Goal: Information Seeking & Learning: Learn about a topic

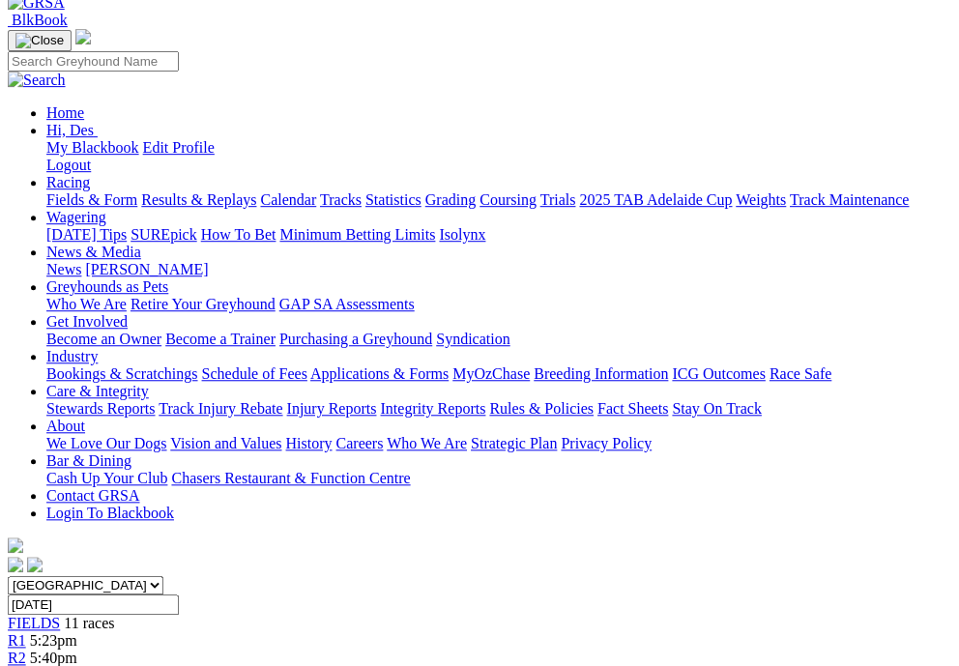
scroll to position [157, 0]
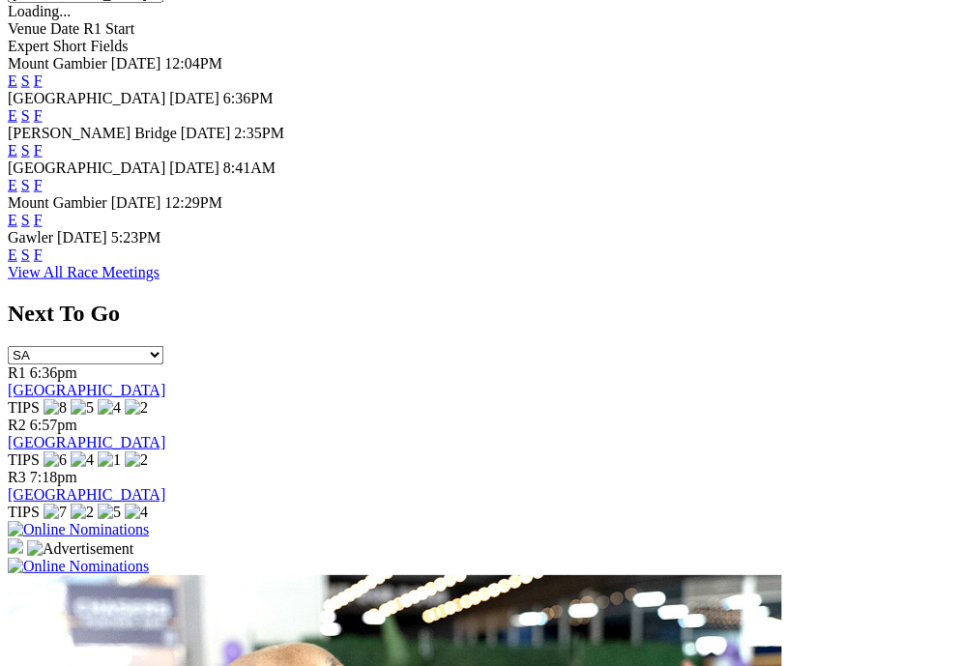
scroll to position [1065, 0]
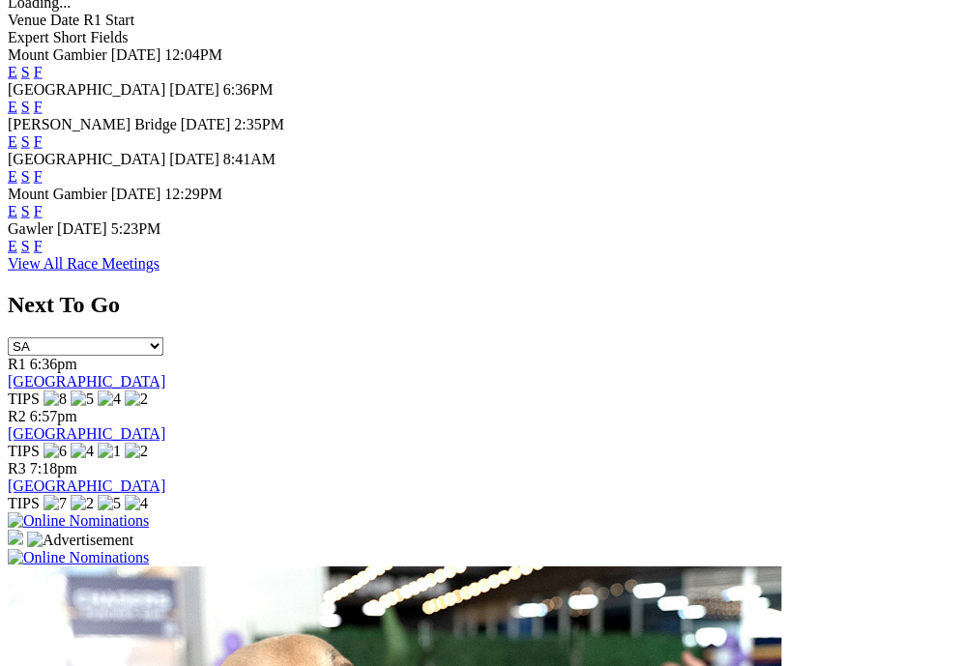
click at [43, 99] on link "F" at bounding box center [38, 107] width 9 height 16
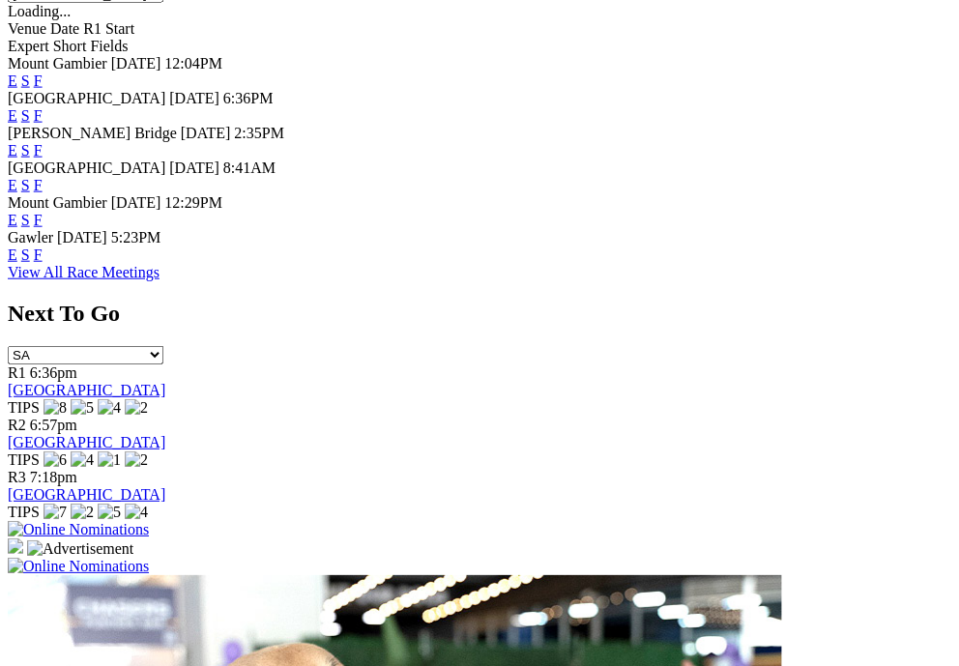
scroll to position [1056, 0]
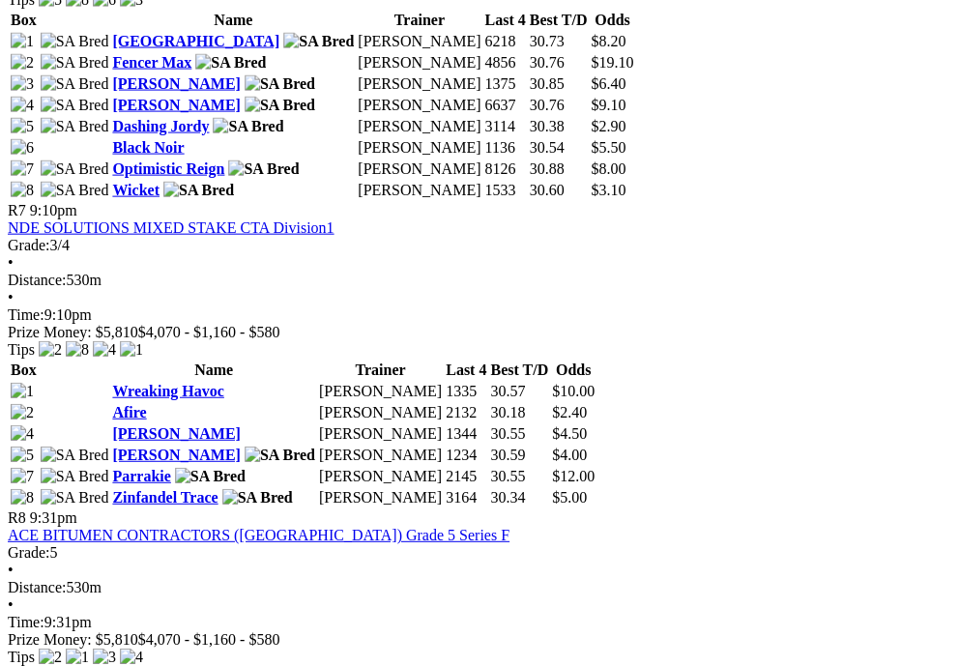
scroll to position [2939, 0]
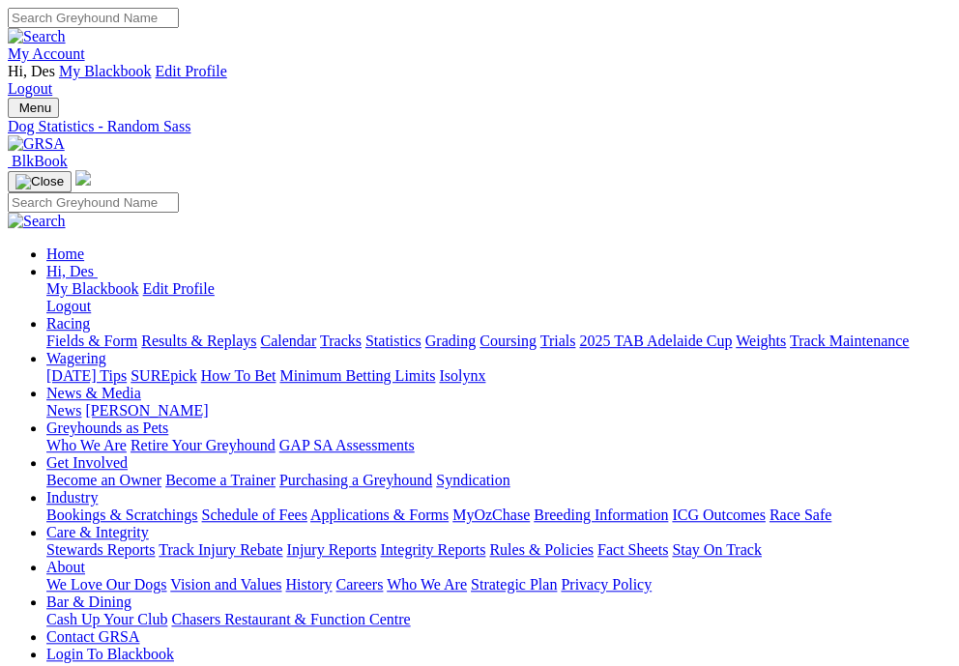
scroll to position [8, 0]
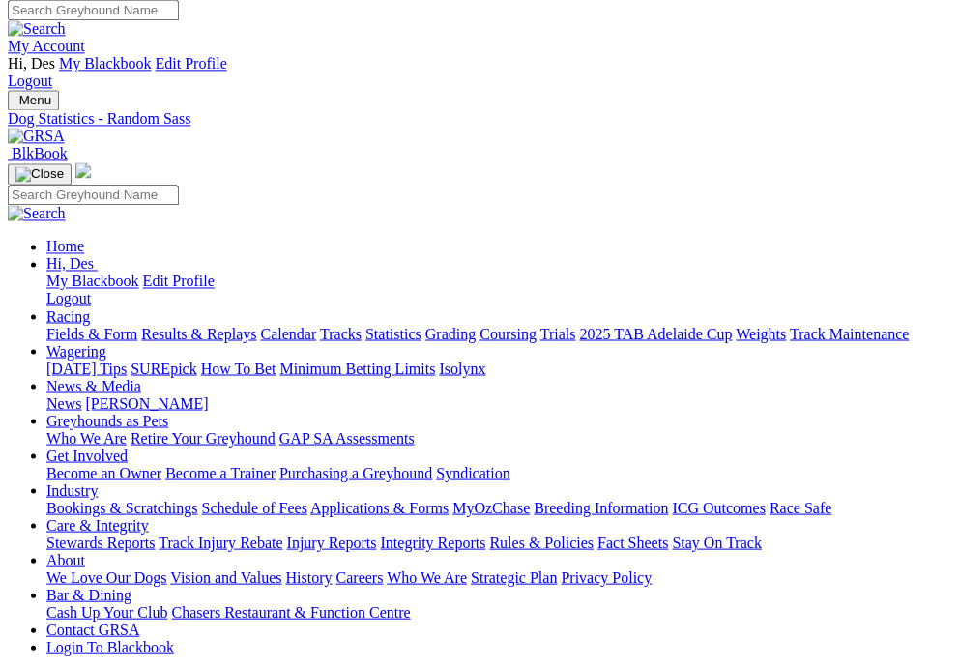
click at [15, 104] on img "Toggle navigation" at bounding box center [15, 104] width 0 height 0
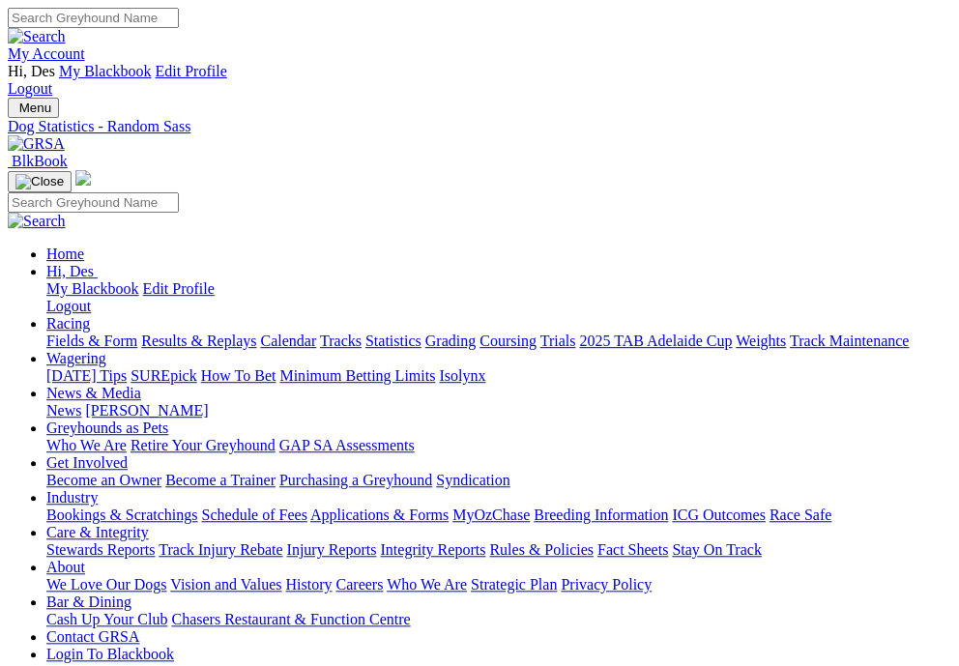
scroll to position [3, 0]
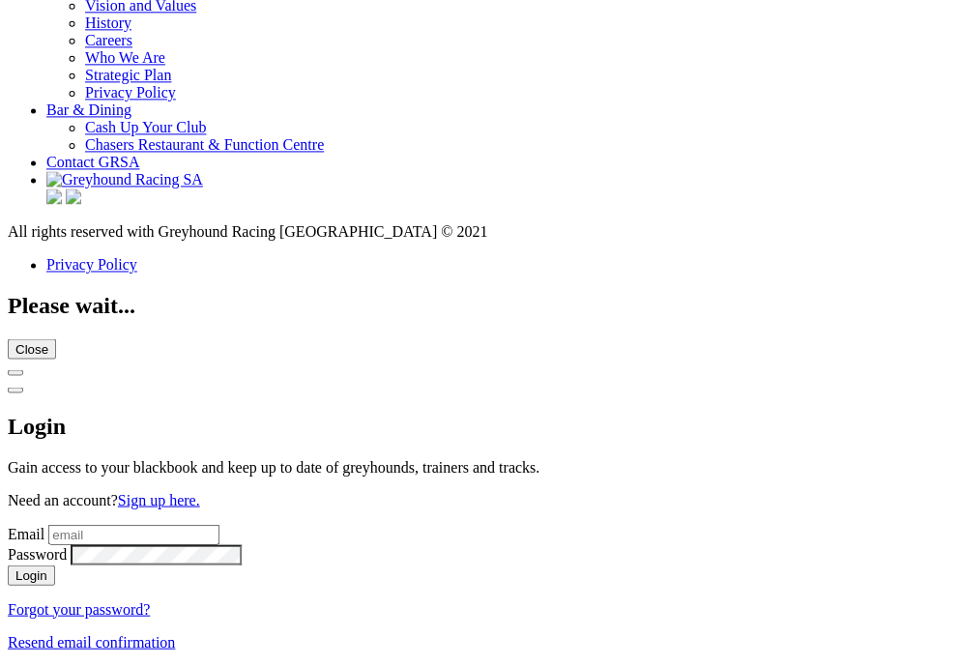
scroll to position [7515, 0]
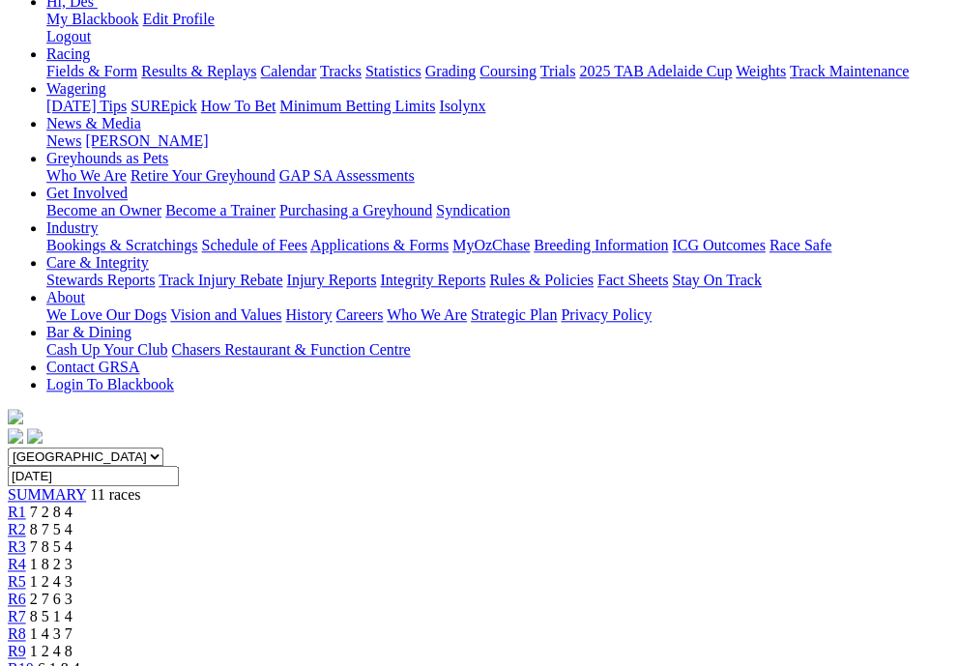
scroll to position [265, 0]
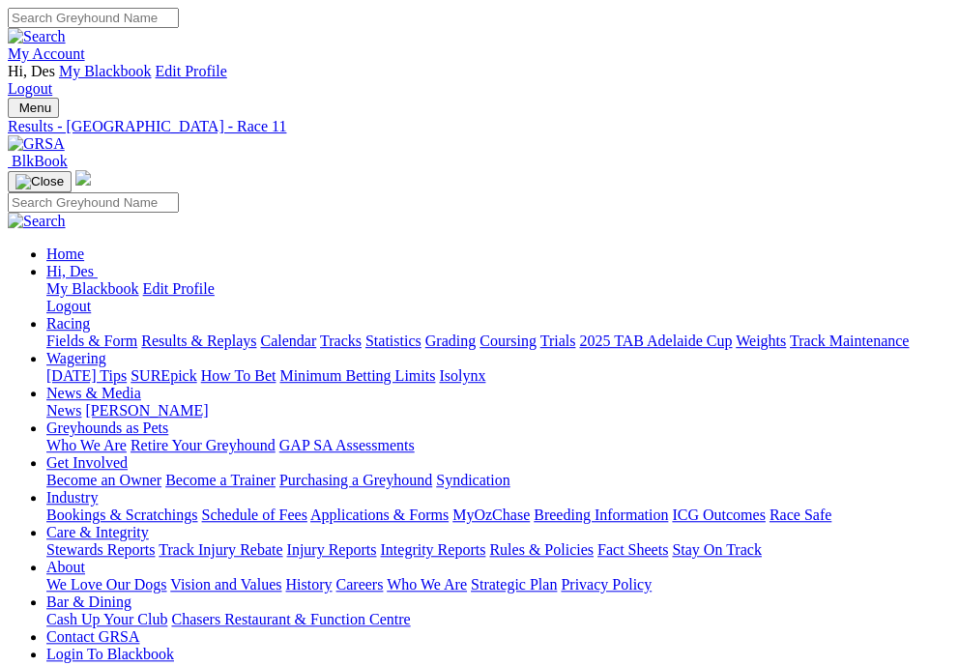
scroll to position [10, 0]
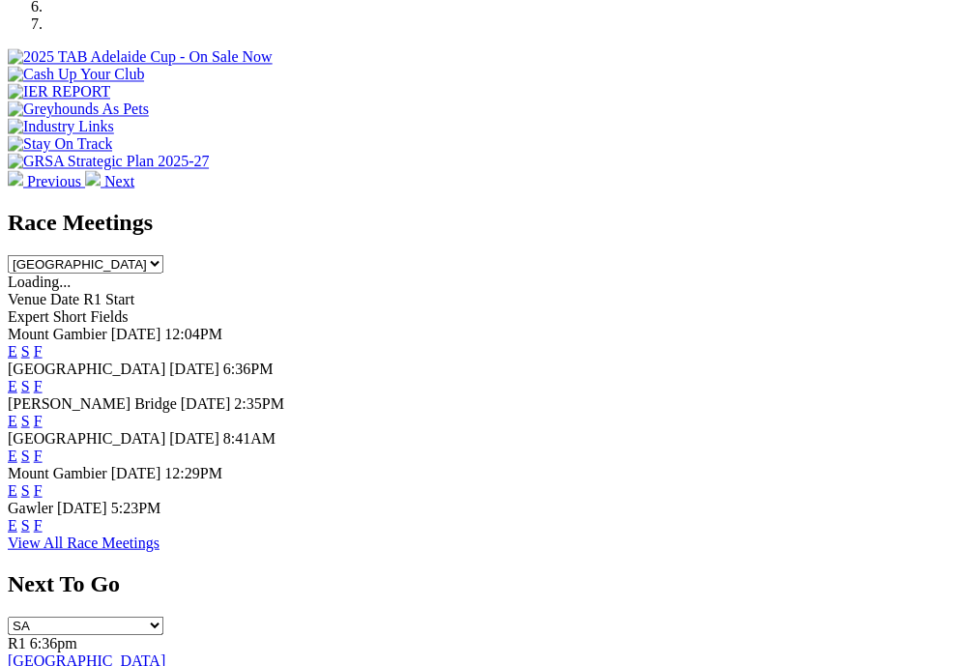
scroll to position [783, 0]
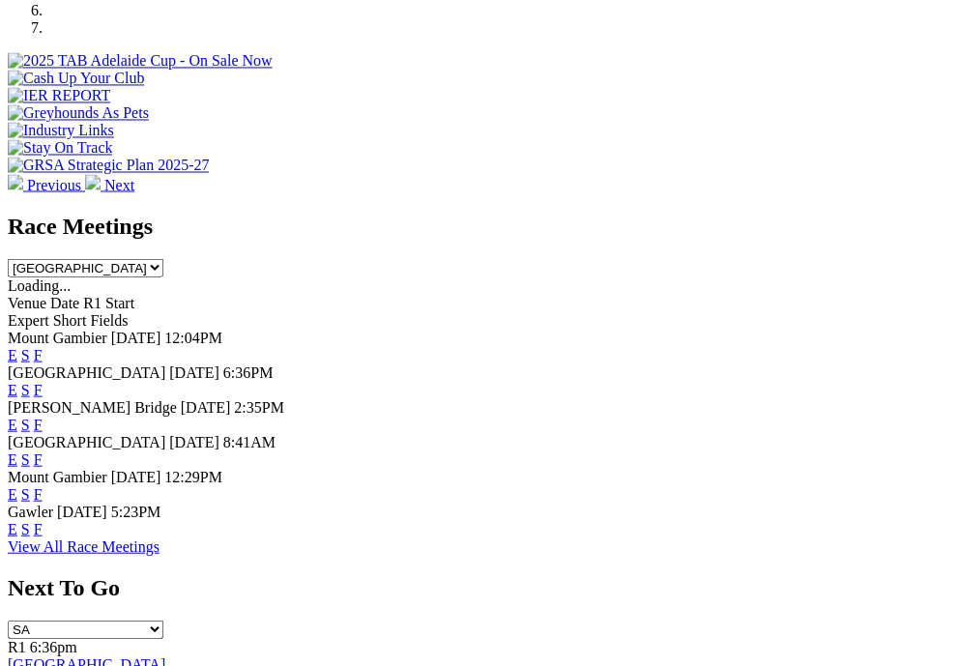
click at [43, 381] on link "F" at bounding box center [38, 389] width 9 height 16
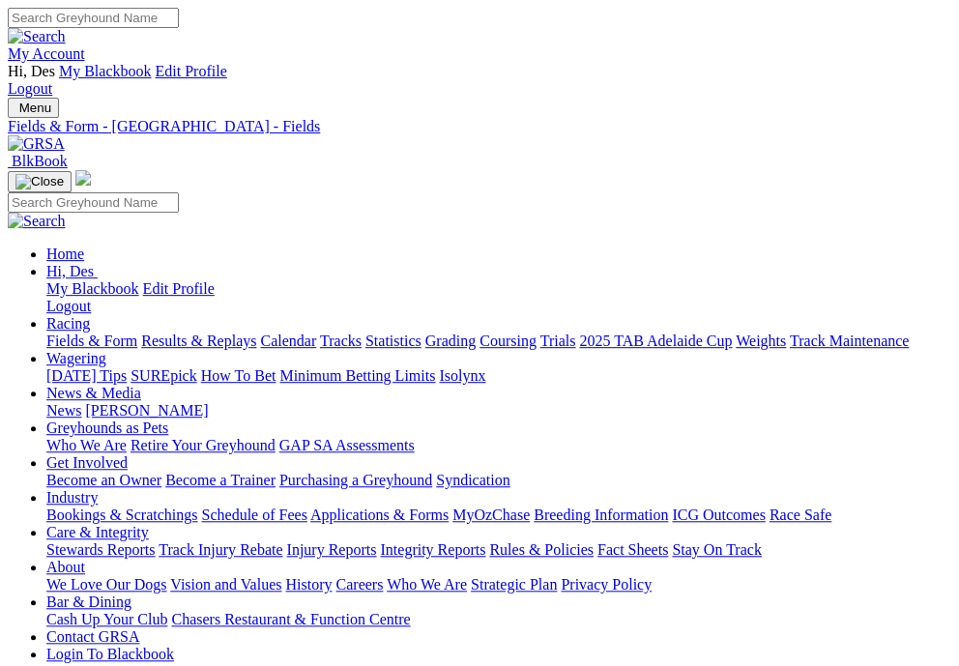
click at [327, 118] on div "Fields & Form - Angle Park - Fields" at bounding box center [479, 126] width 943 height 17
click at [394, 118] on div "Fields & Form - Angle Park - Fields" at bounding box center [479, 126] width 943 height 17
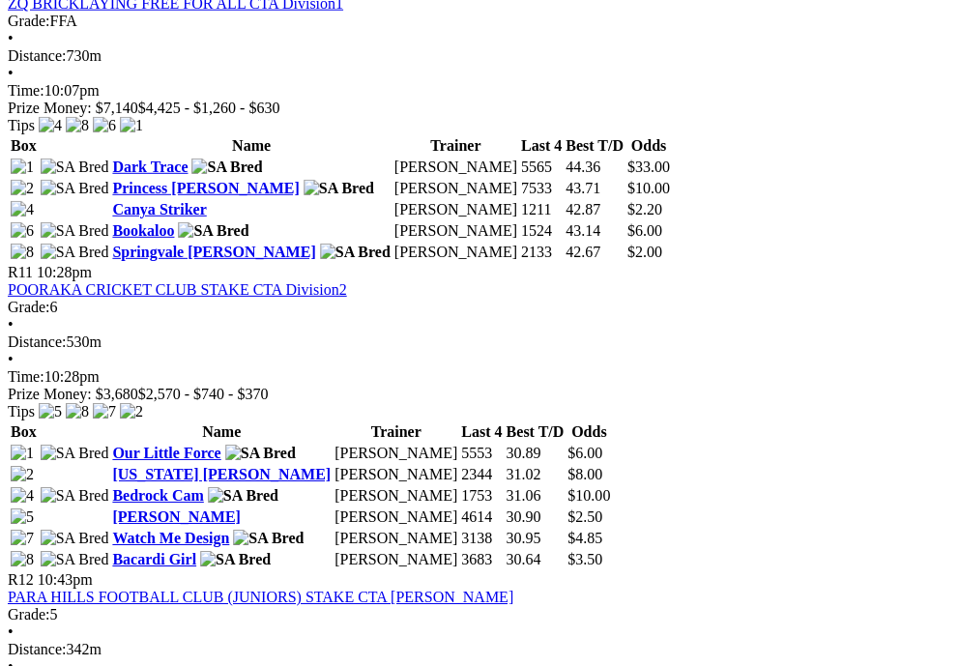
scroll to position [4208, 0]
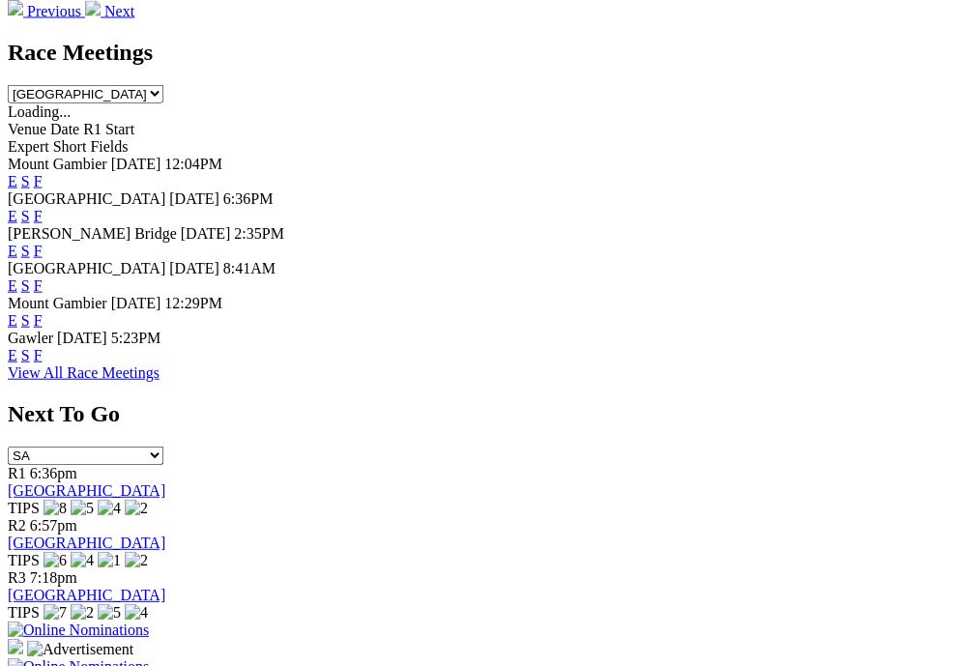
scroll to position [970, 0]
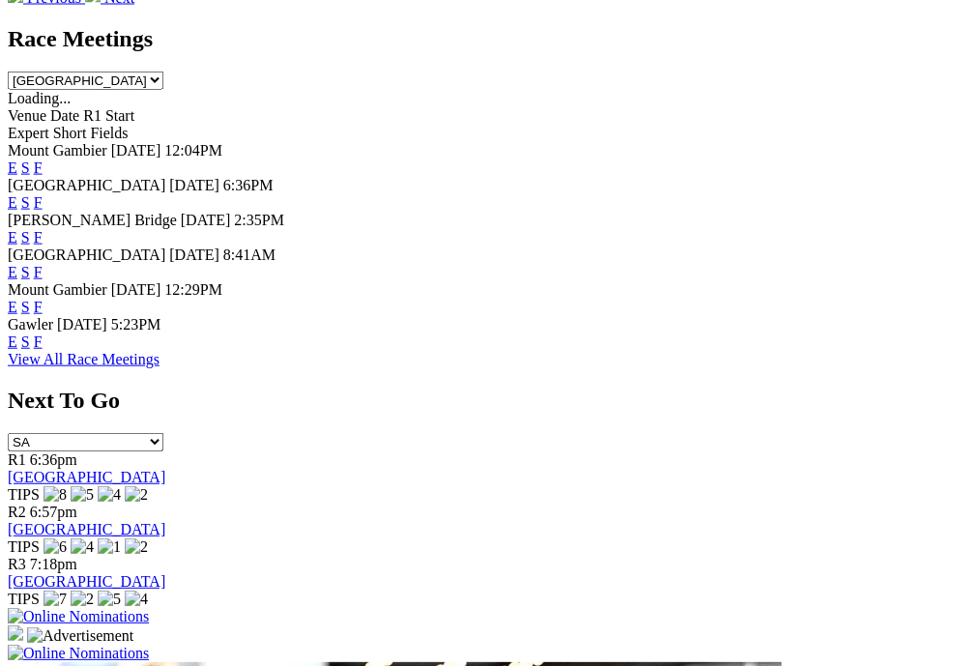
click at [43, 280] on link "F" at bounding box center [38, 272] width 9 height 16
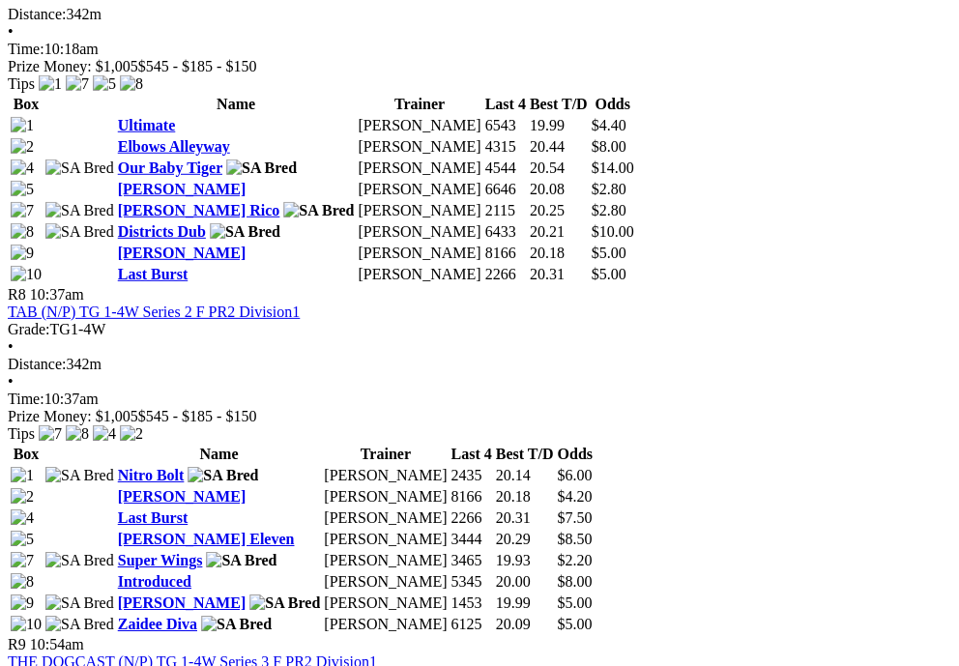
scroll to position [3240, 0]
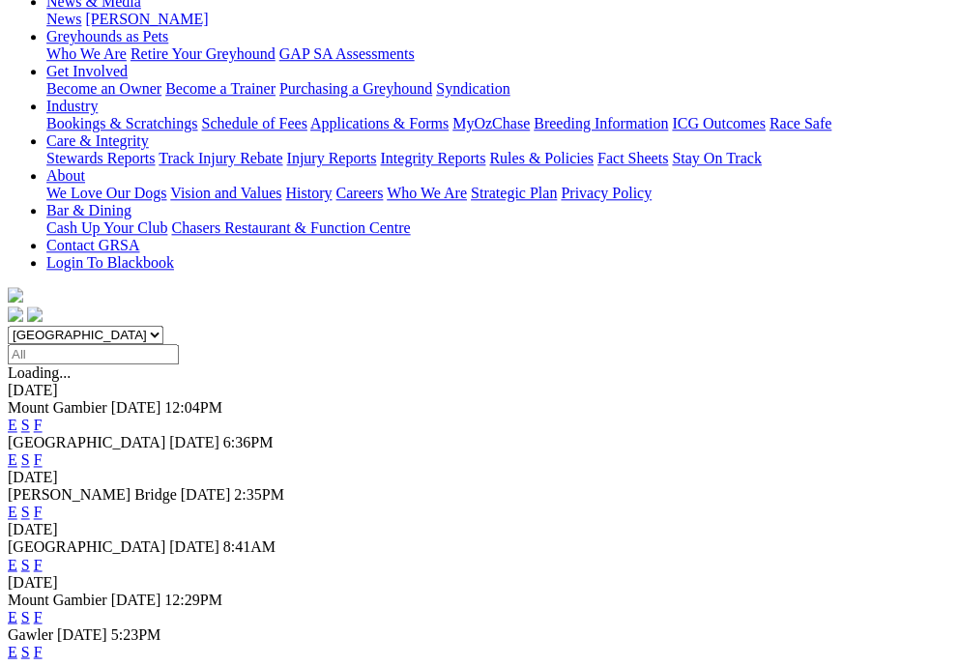
scroll to position [408, 0]
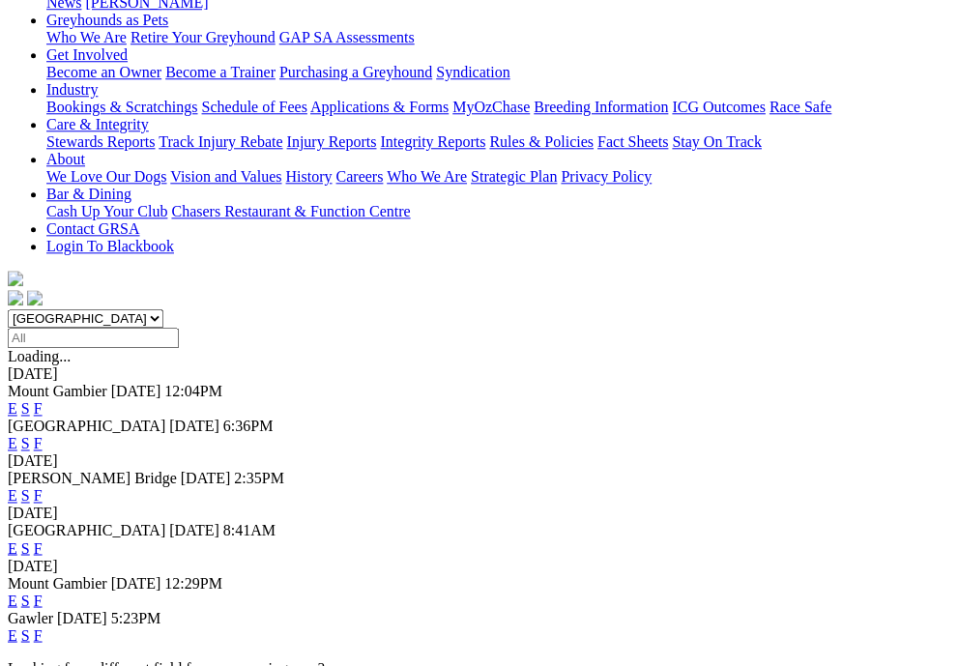
click at [43, 626] on link "F" at bounding box center [38, 634] width 9 height 16
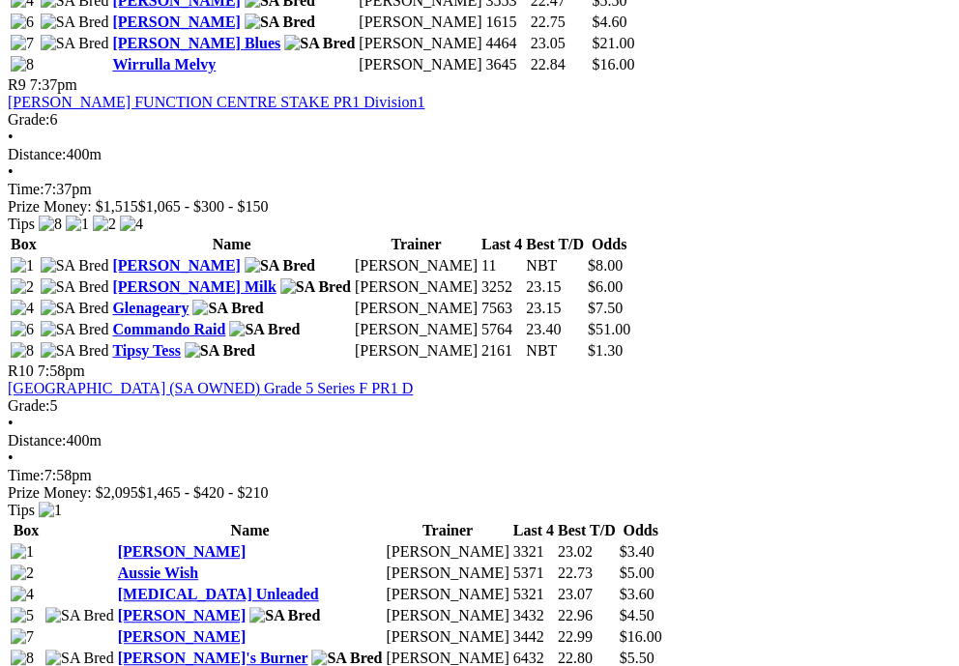
scroll to position [3642, 0]
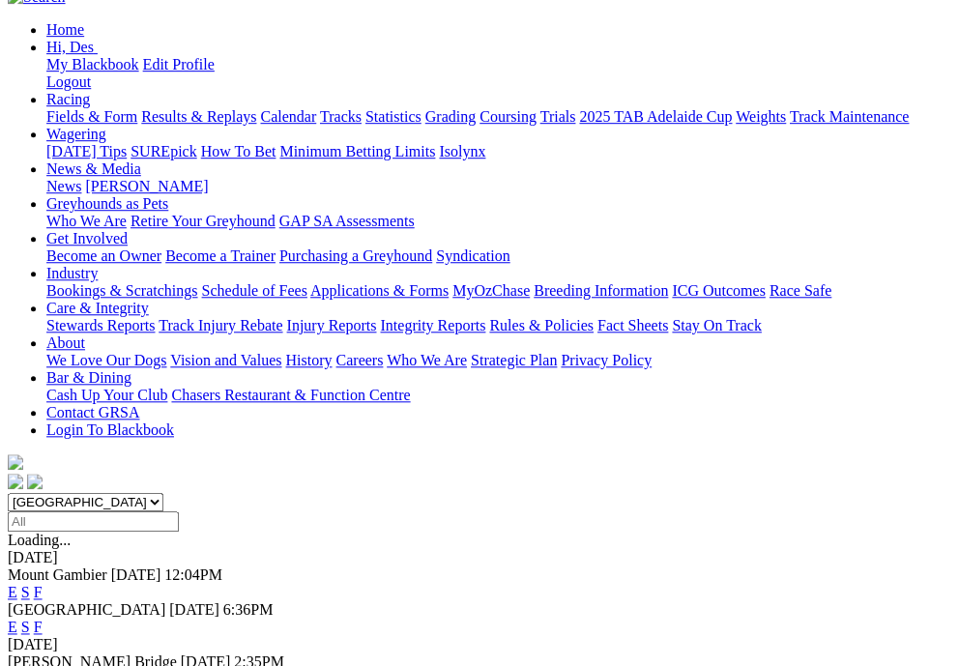
scroll to position [223, 0]
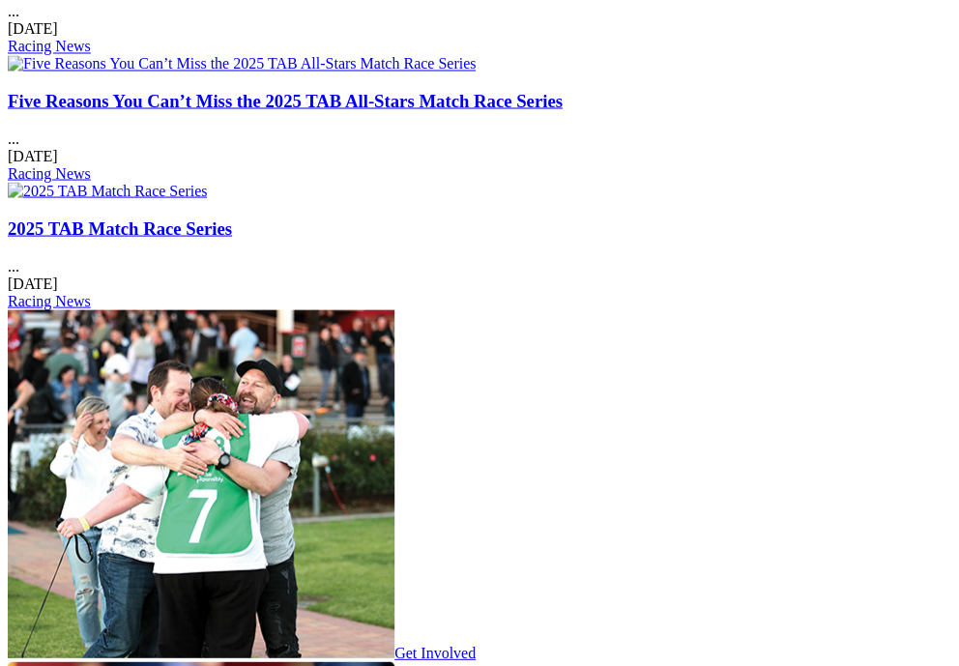
scroll to position [2805, 0]
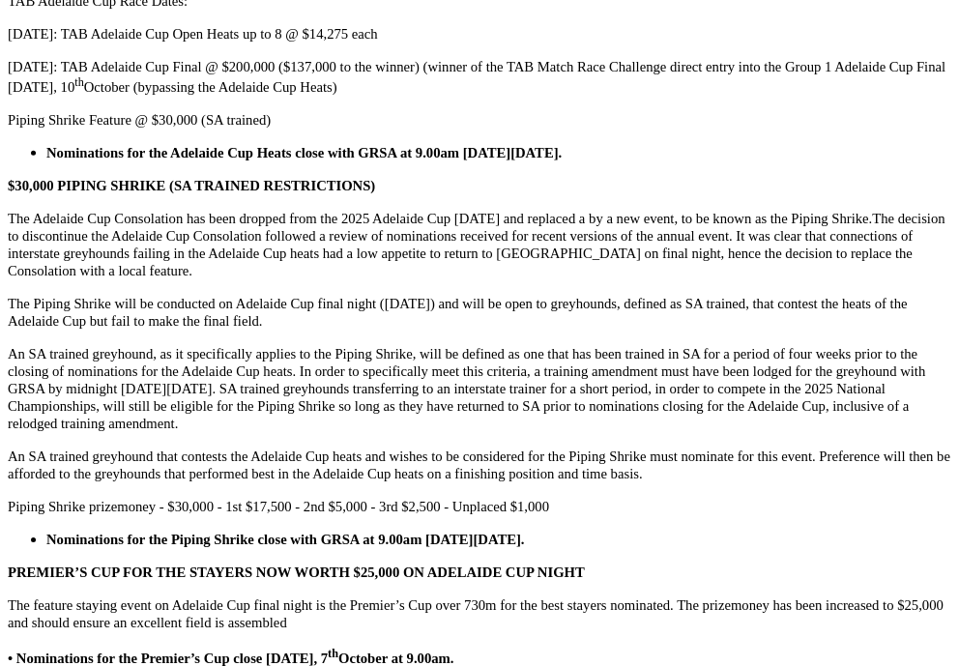
scroll to position [4579, 0]
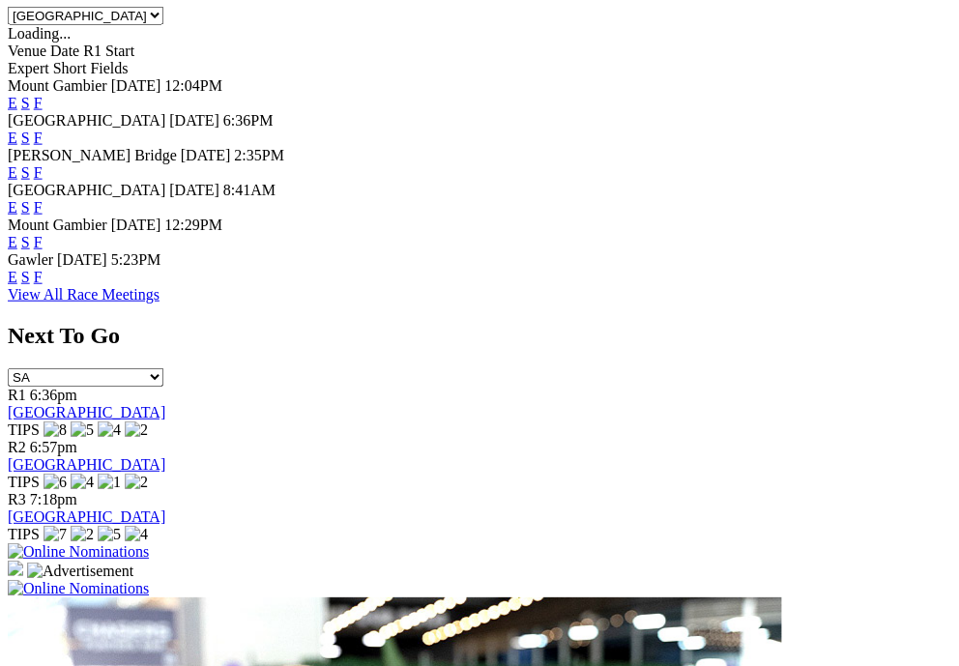
scroll to position [1020, 0]
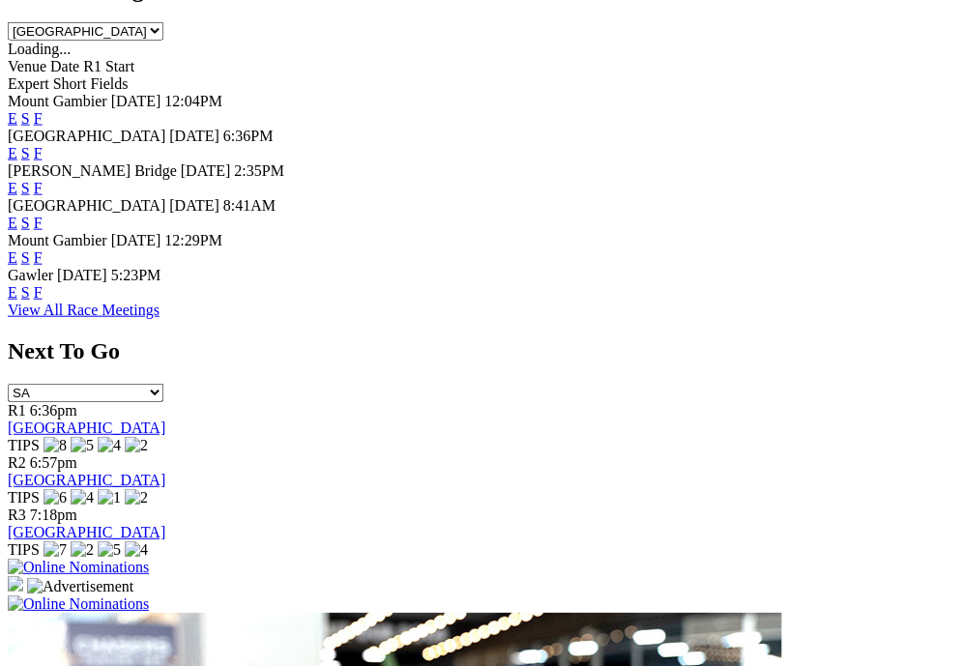
click at [17, 230] on link "E" at bounding box center [13, 222] width 10 height 16
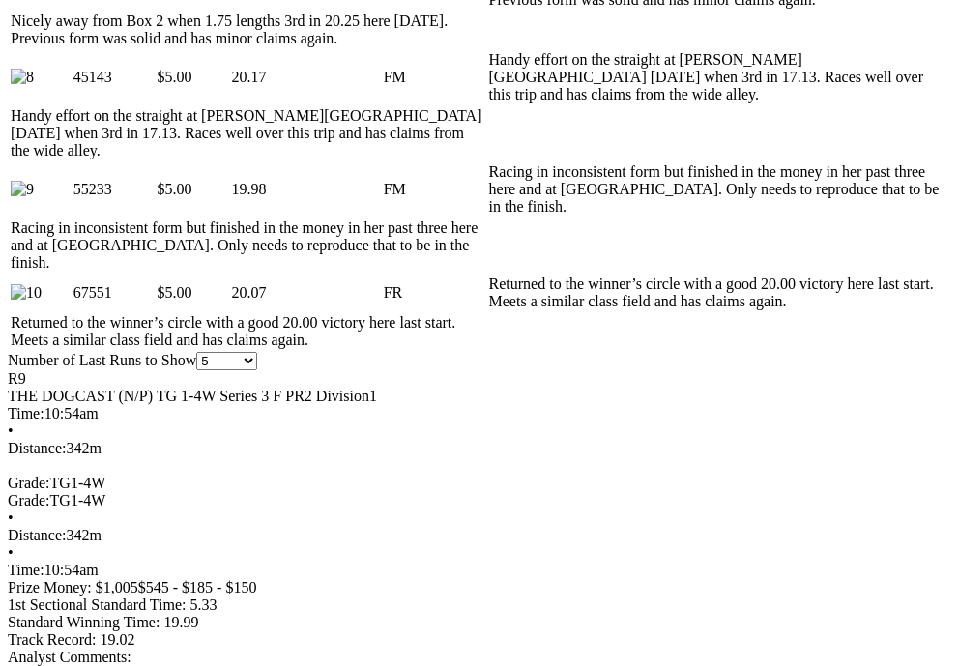
scroll to position [1492, 0]
